Goal: Navigation & Orientation: Find specific page/section

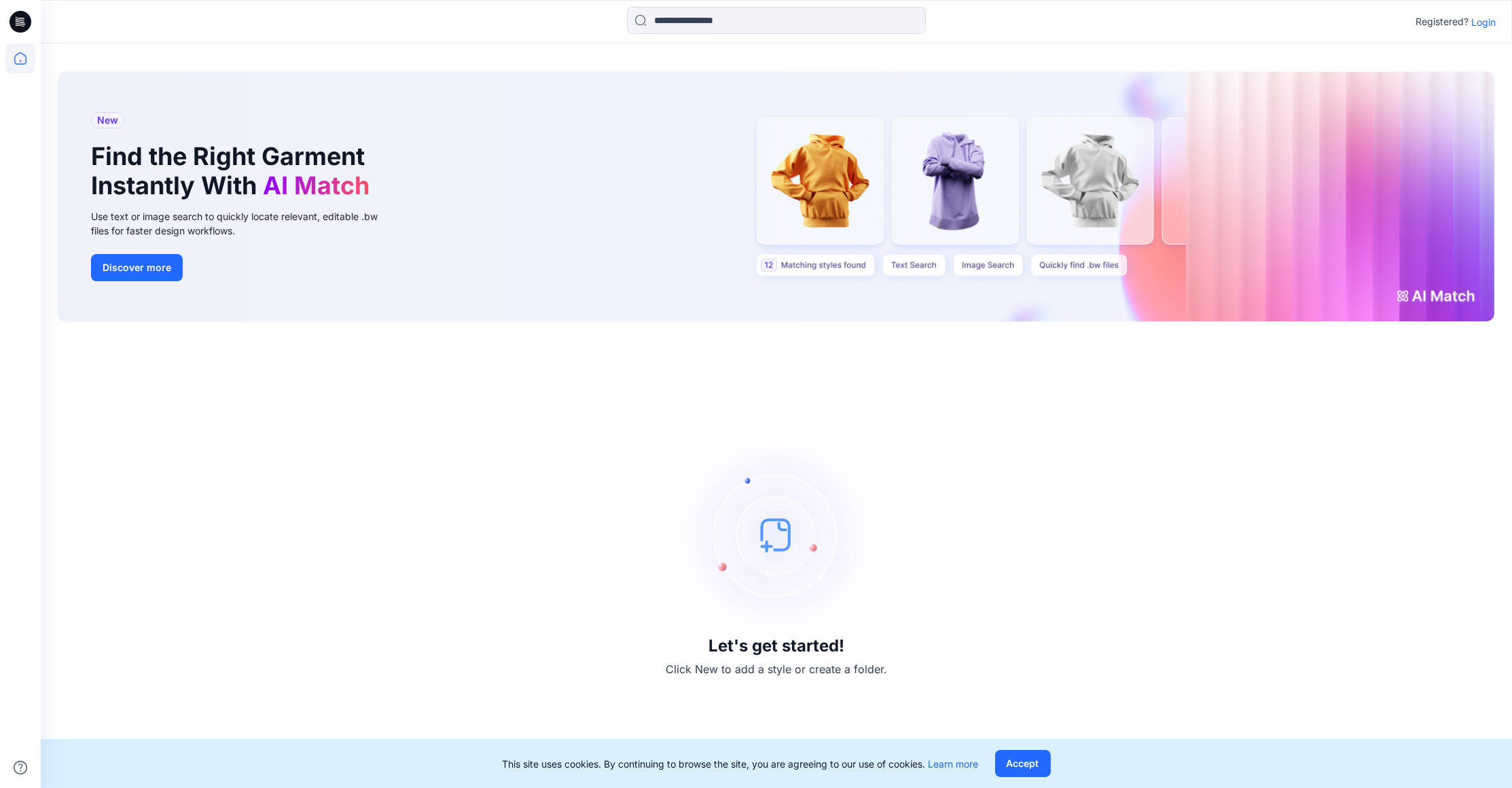
click at [1486, 20] on p "Login" at bounding box center [1483, 22] width 25 height 14
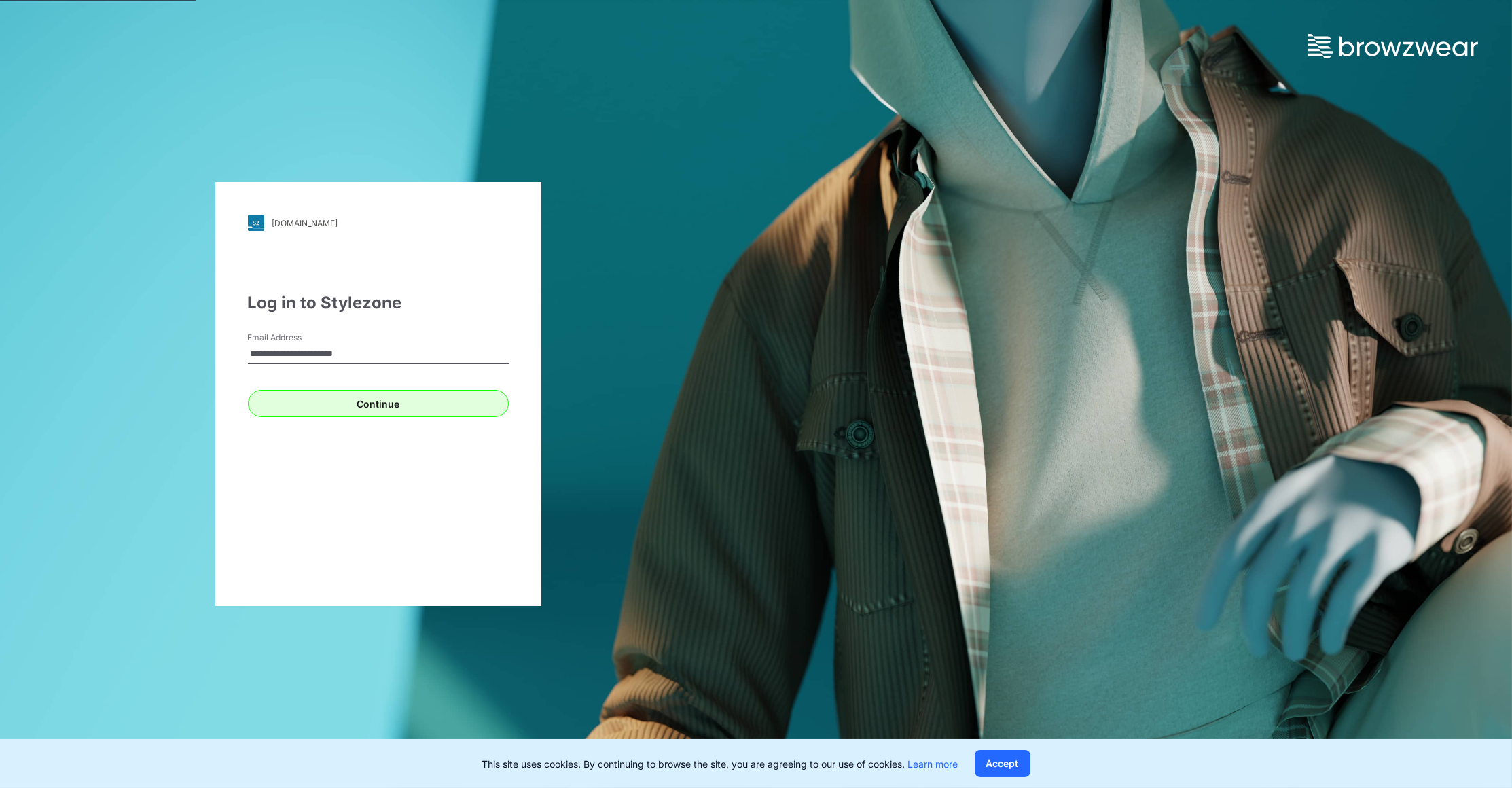
type input "**********"
click at [362, 407] on button "Continue" at bounding box center [378, 403] width 261 height 27
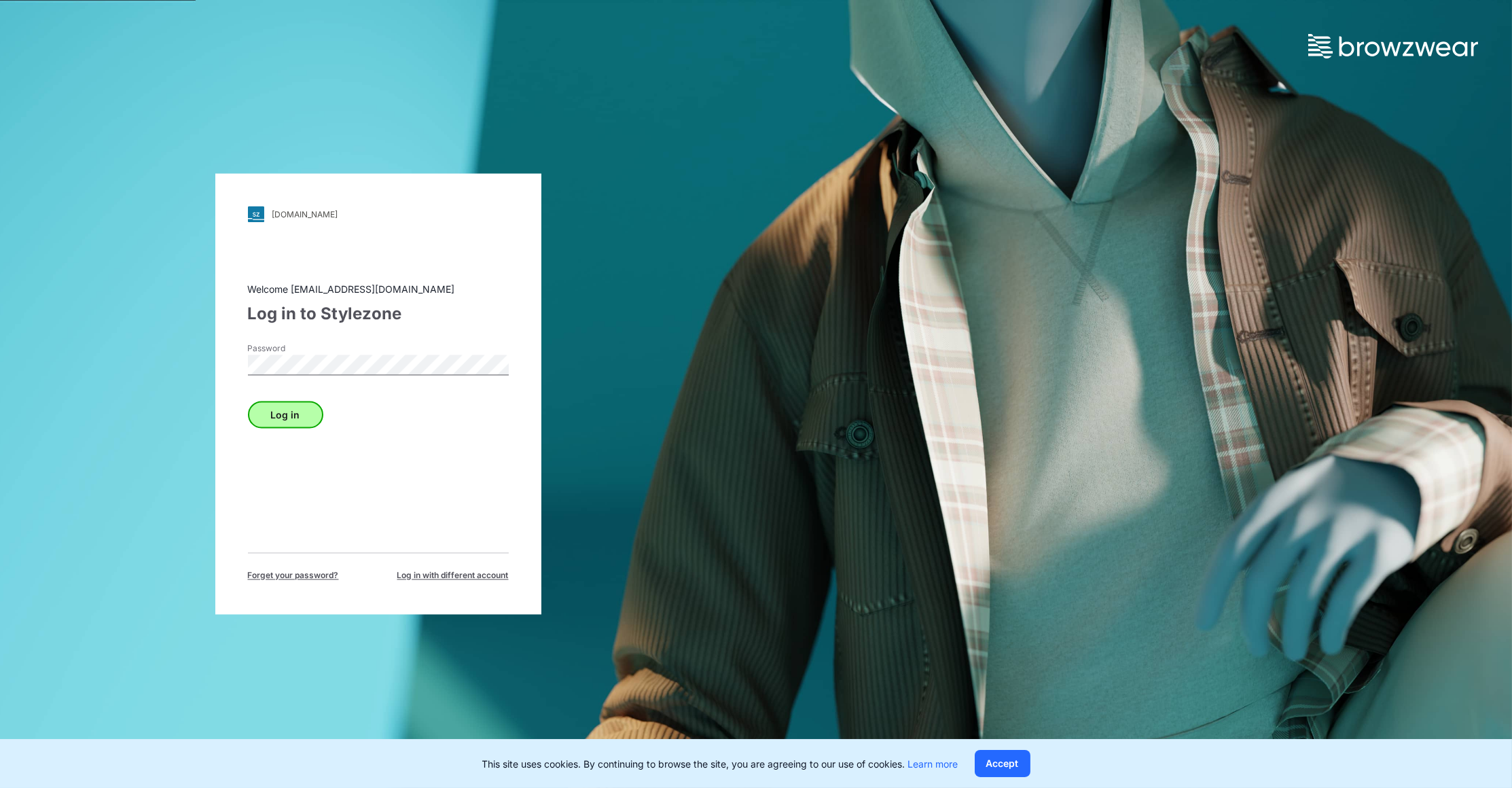
click at [294, 416] on button "Log in" at bounding box center [285, 414] width 75 height 27
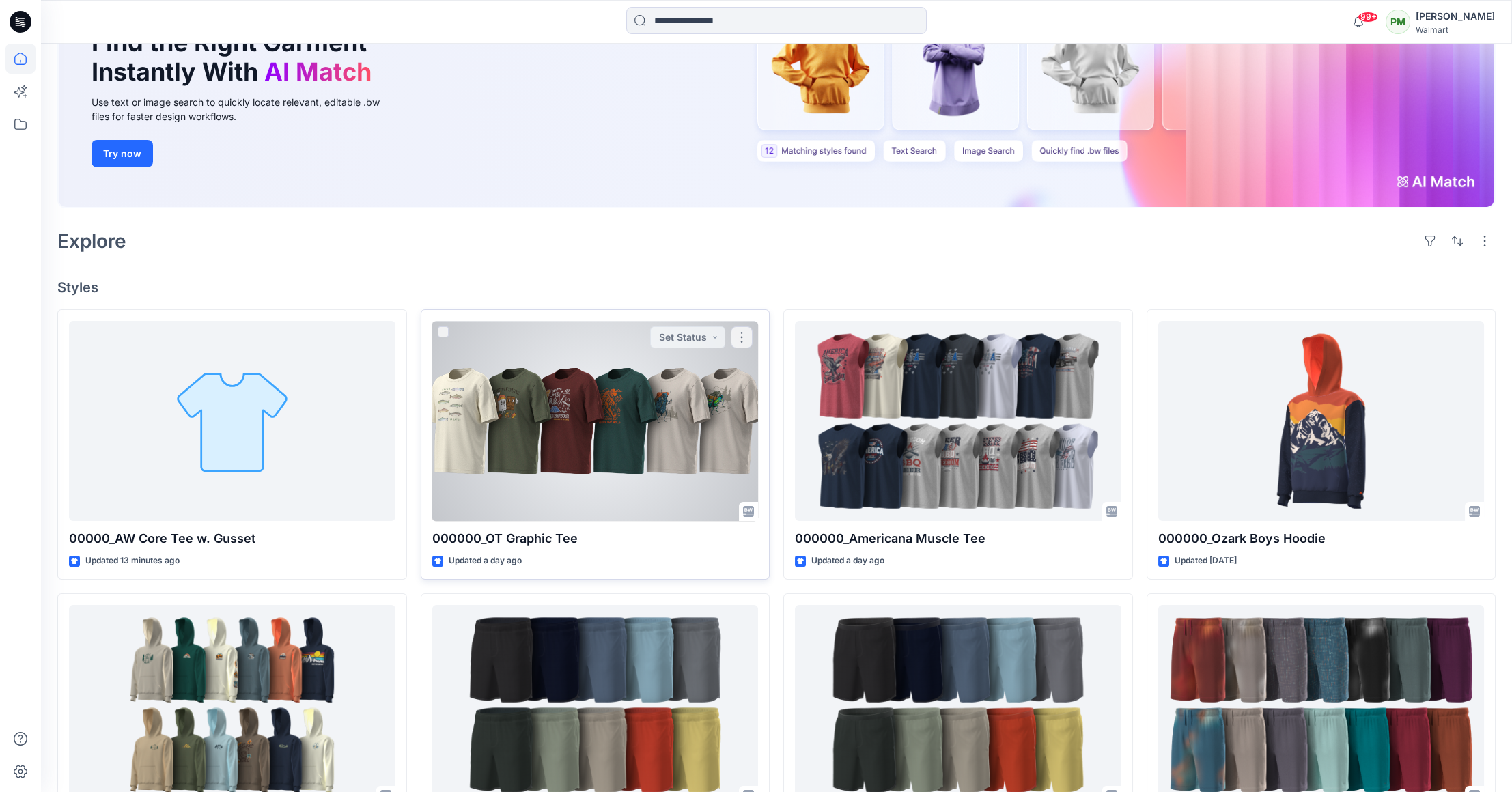
scroll to position [265, 0]
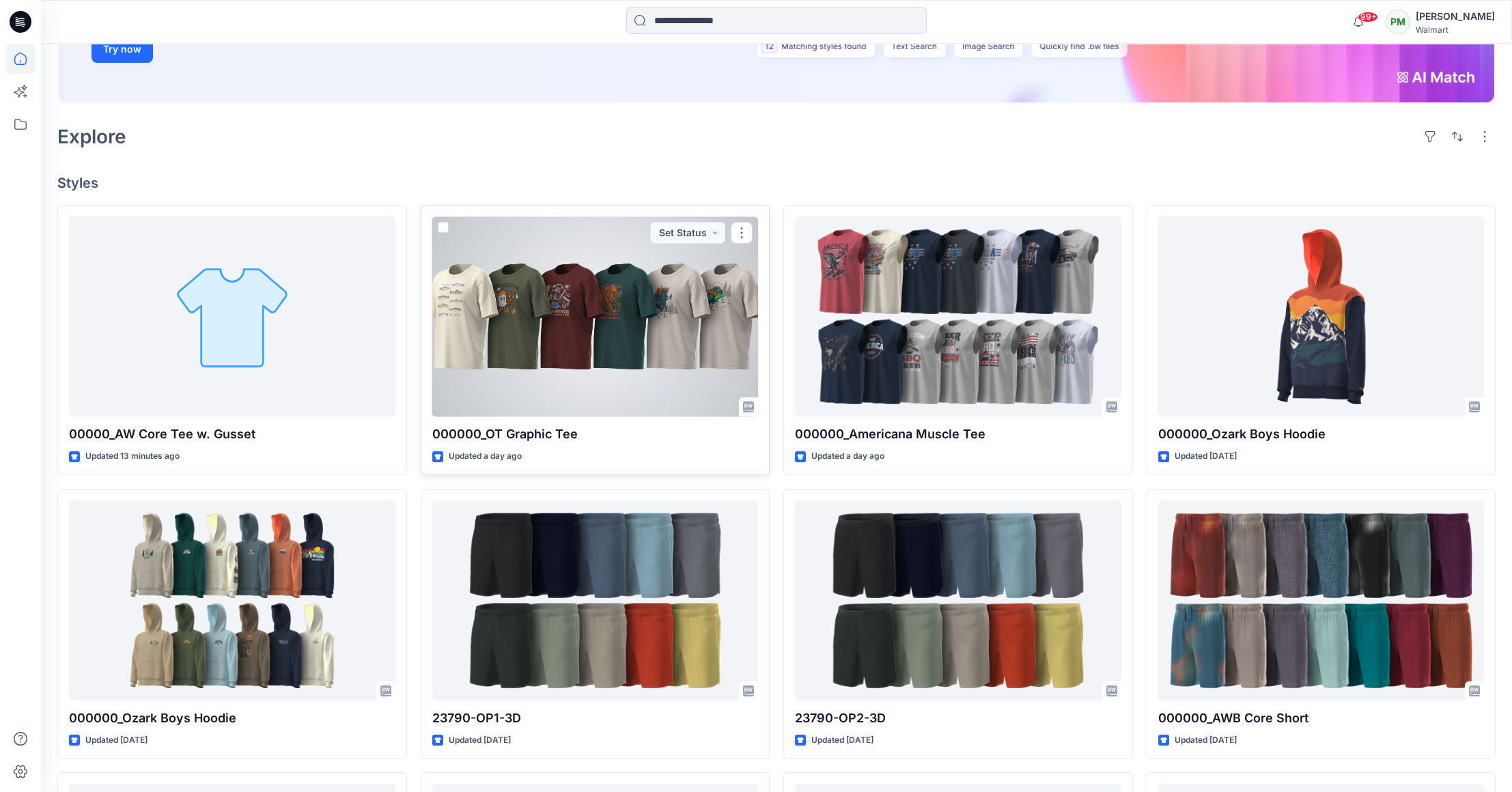
click at [569, 308] on div at bounding box center [595, 316] width 326 height 200
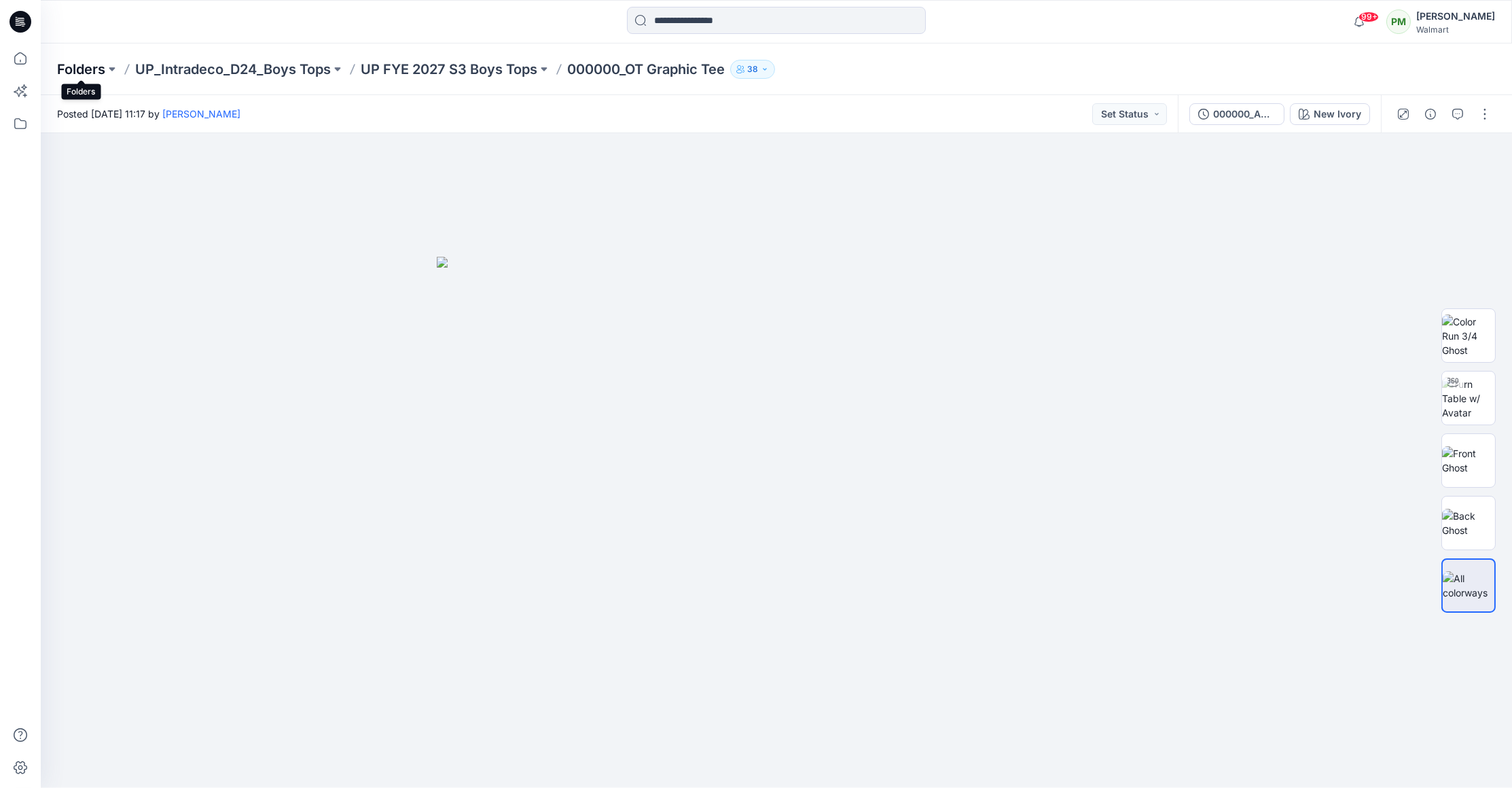
click at [75, 69] on p "Folders" at bounding box center [81, 69] width 48 height 19
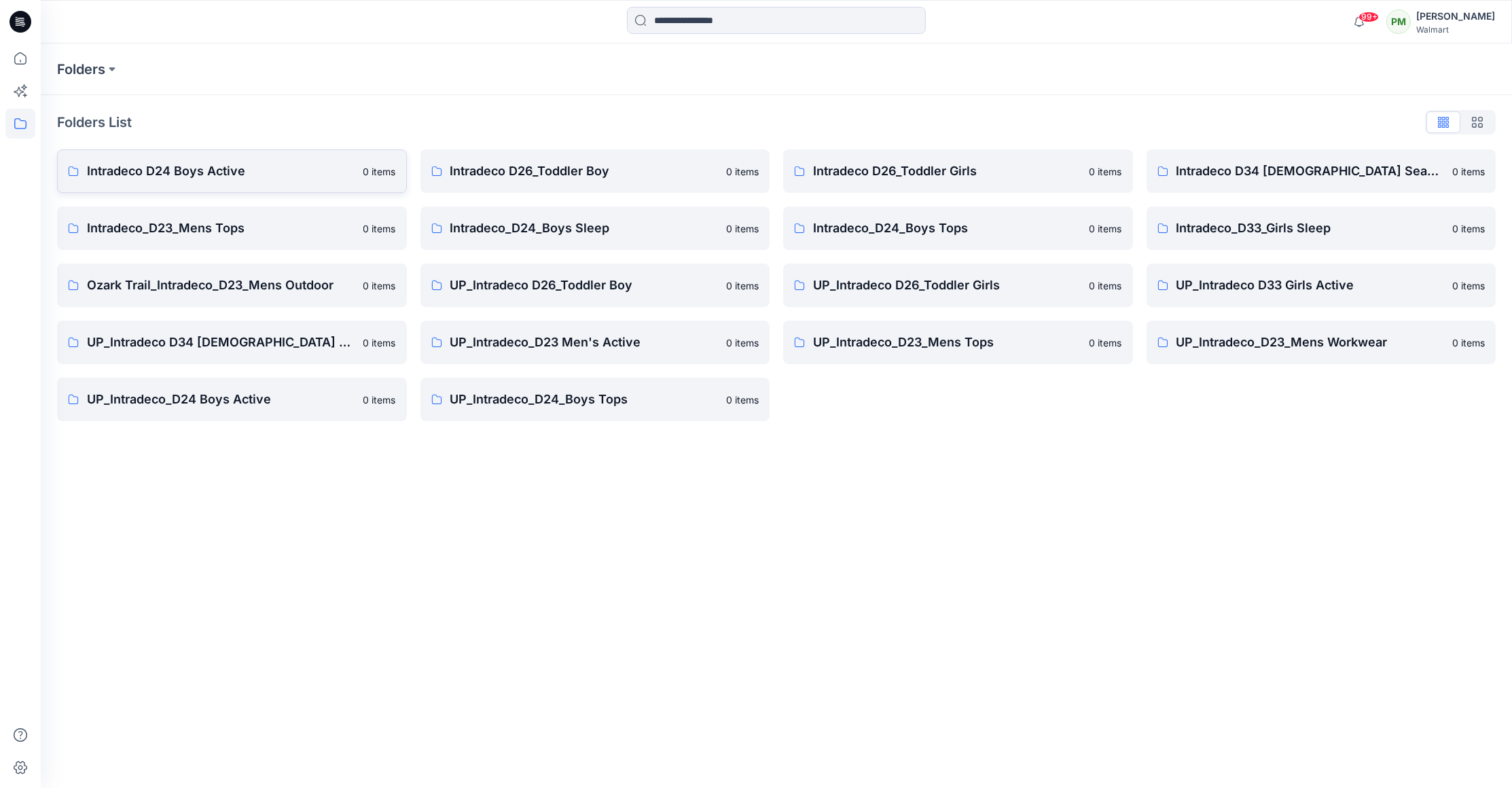
click at [285, 168] on p "Intradeco D24 Boys Active" at bounding box center [221, 171] width 268 height 19
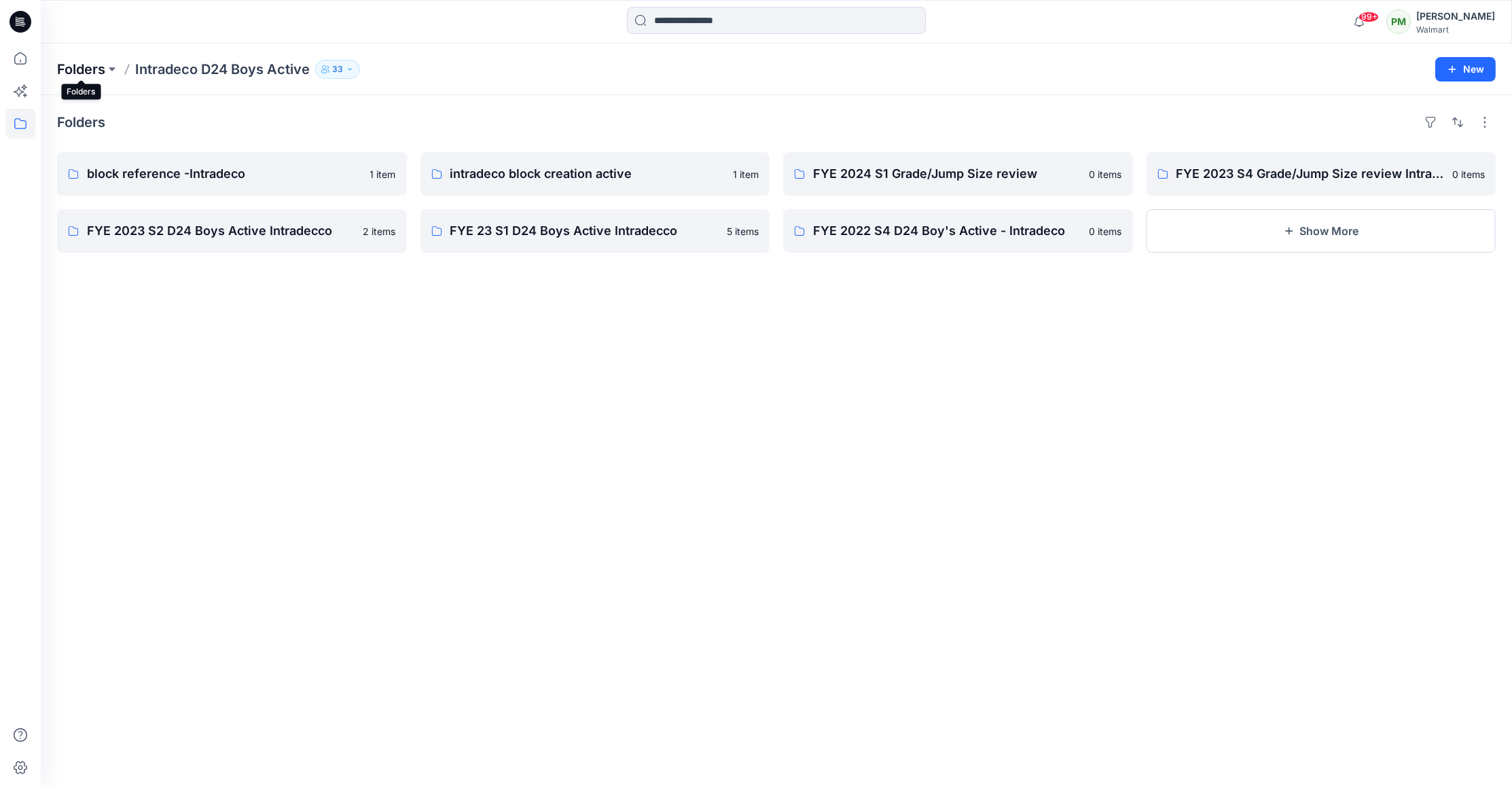
click at [77, 64] on p "Folders" at bounding box center [81, 69] width 48 height 19
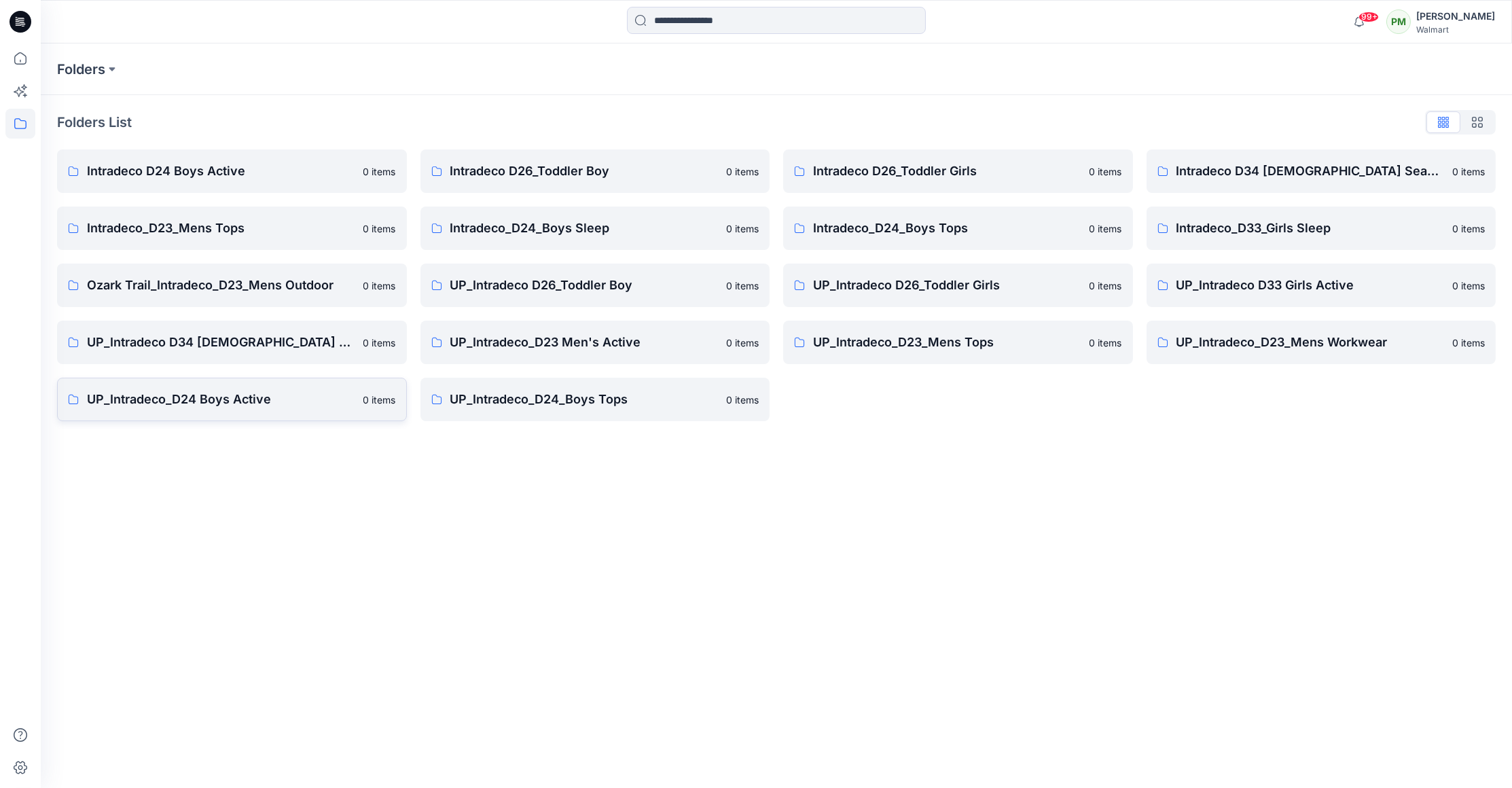
click at [167, 400] on p "UP_Intradeco_D24 Boys Active" at bounding box center [221, 399] width 268 height 19
